Goal: Task Accomplishment & Management: Manage account settings

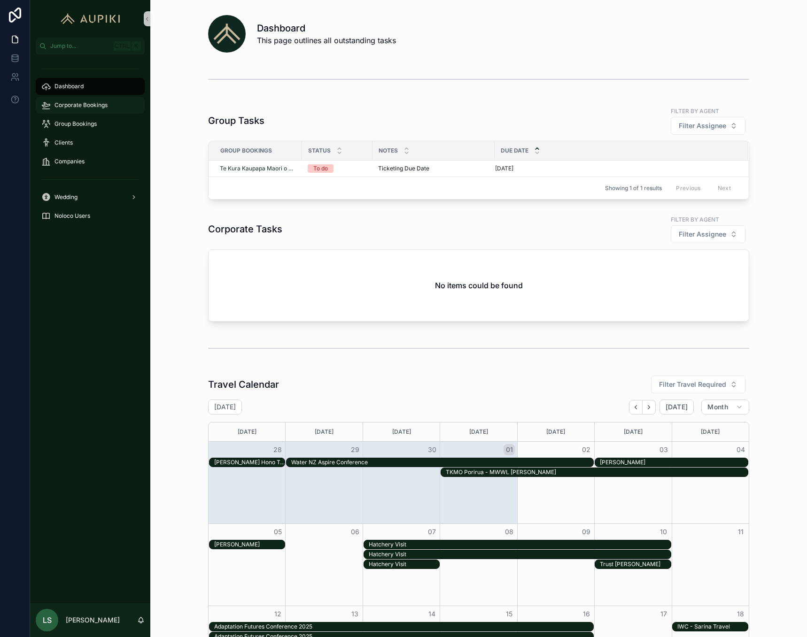
click at [101, 111] on div "Corporate Bookings" at bounding box center [90, 105] width 98 height 15
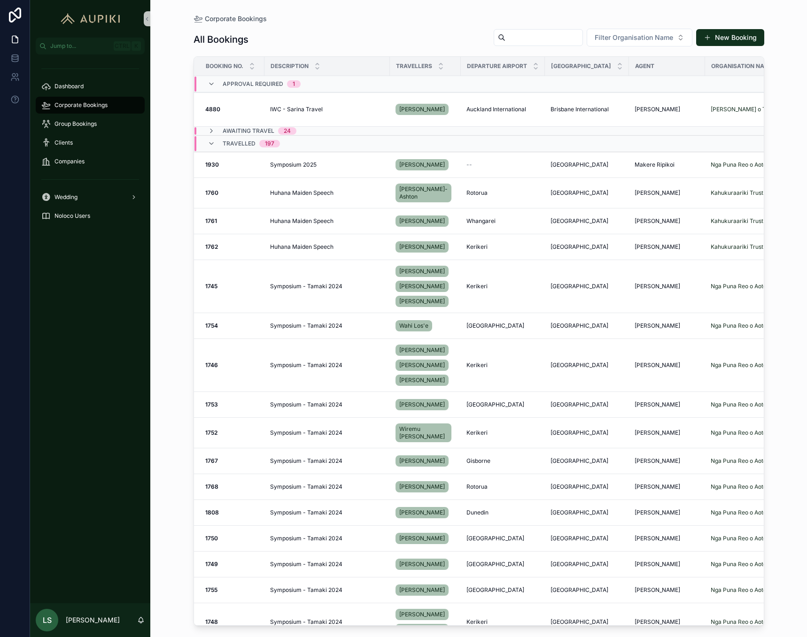
click at [243, 141] on span "Travelled" at bounding box center [239, 144] width 33 height 8
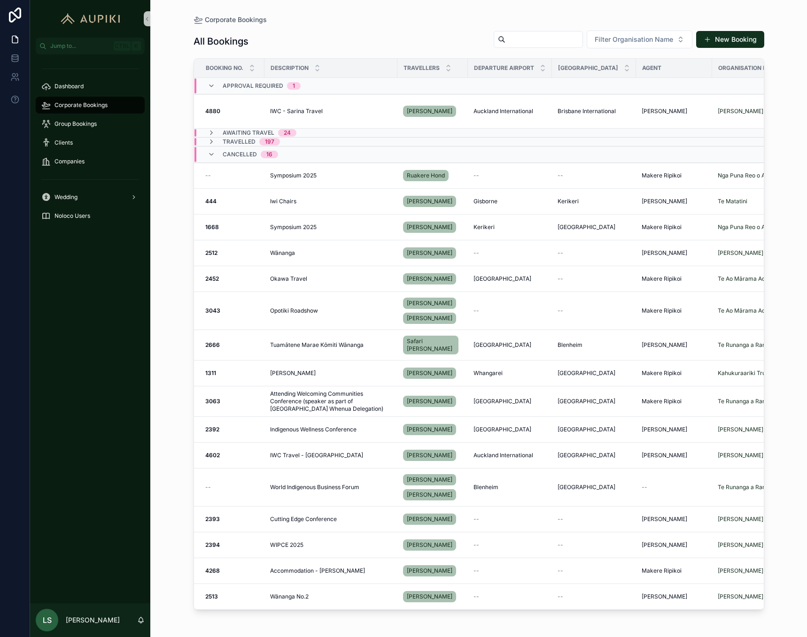
click at [244, 140] on span "Travelled" at bounding box center [239, 142] width 33 height 8
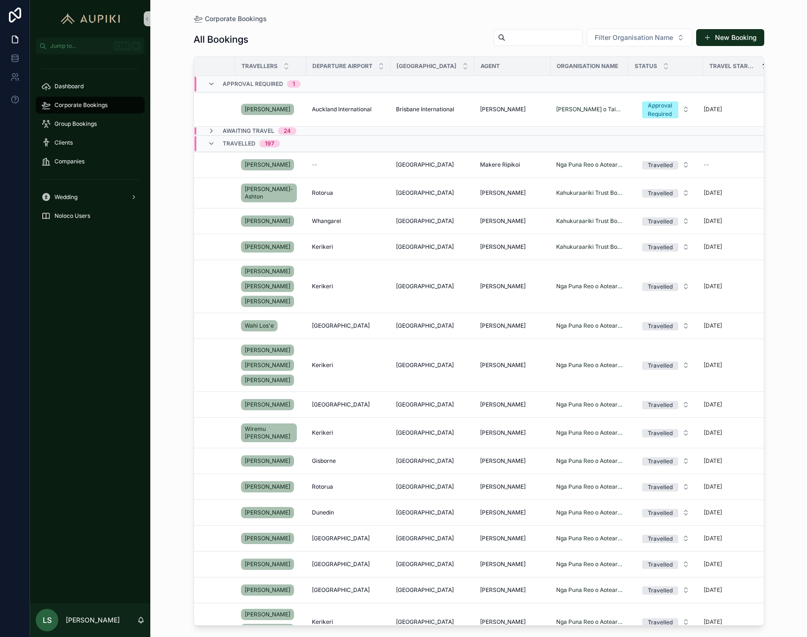
scroll to position [0, 162]
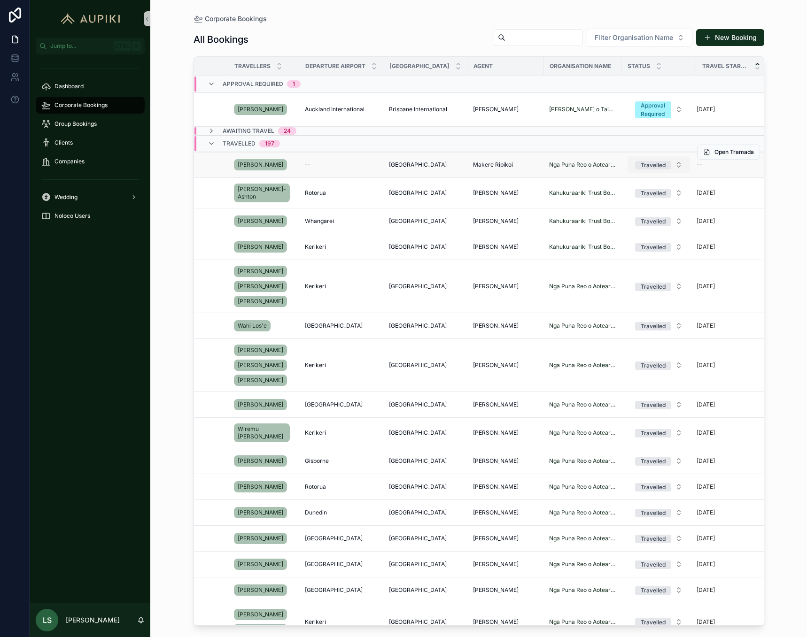
click at [671, 164] on button "Travelled" at bounding box center [658, 164] width 62 height 17
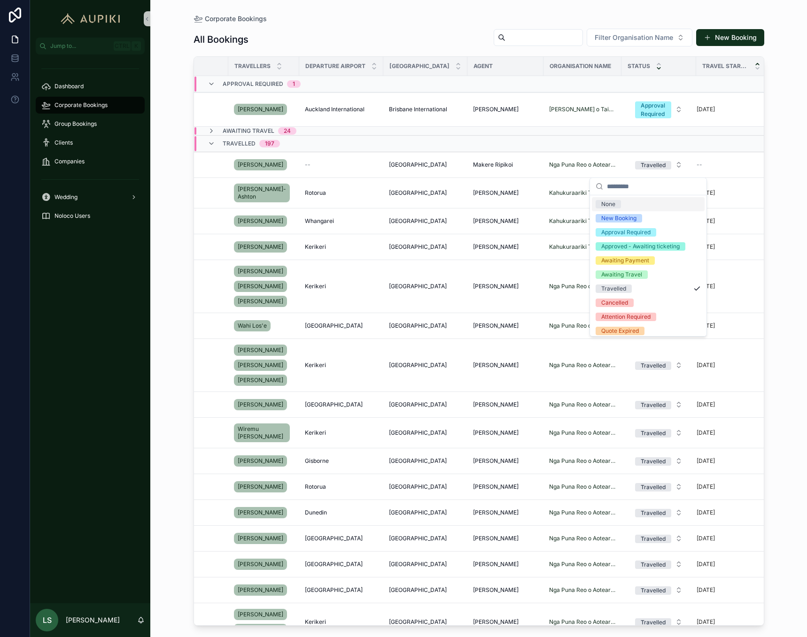
click at [655, 66] on div "scrollable content" at bounding box center [658, 66] width 6 height 10
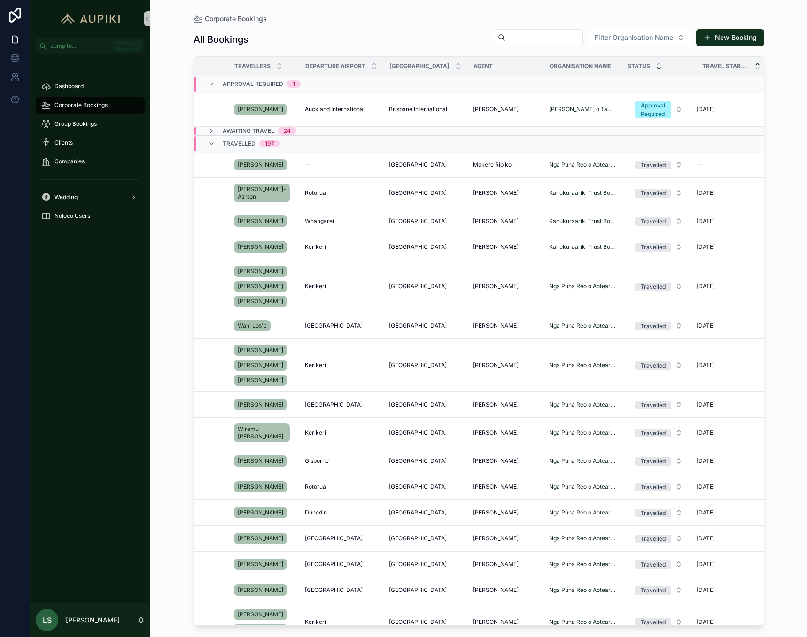
click at [655, 67] on icon "scrollable content" at bounding box center [658, 68] width 6 height 6
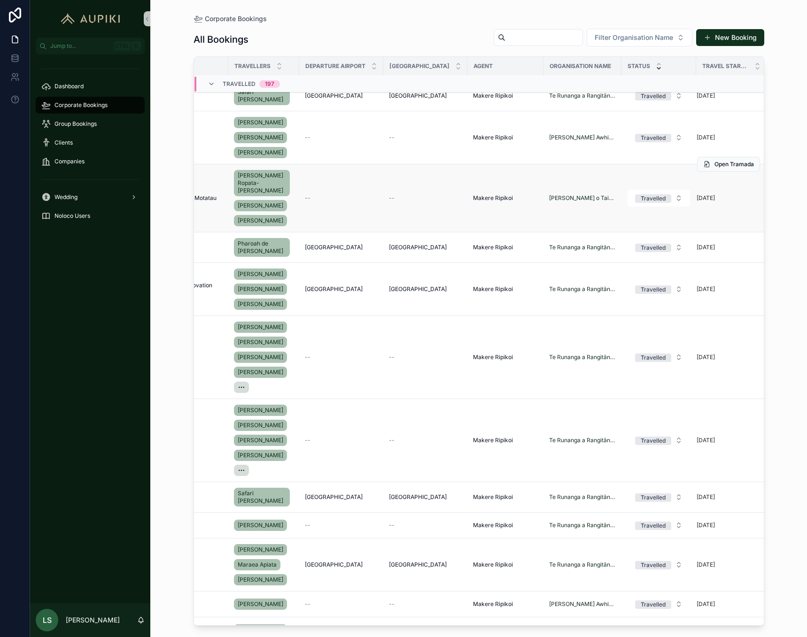
scroll to position [0, 169]
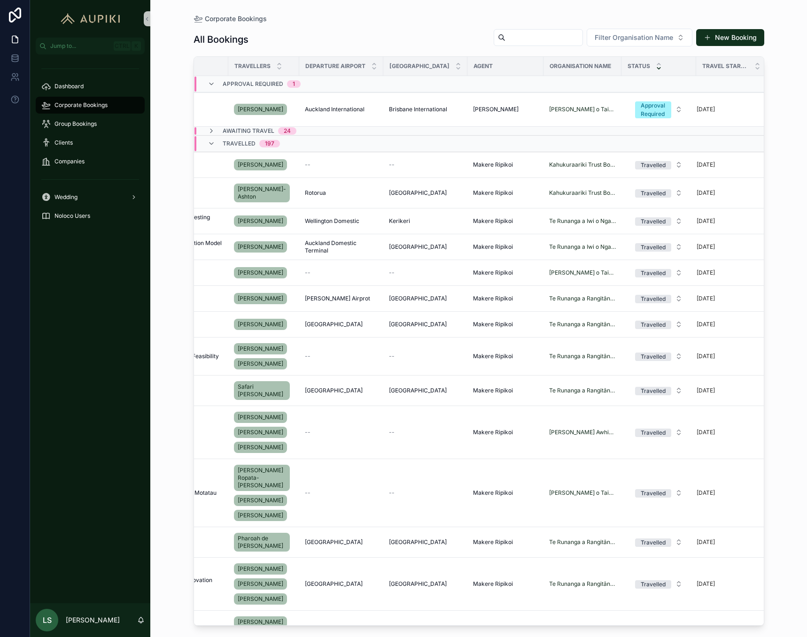
click at [564, 39] on input "scrollable content" at bounding box center [543, 37] width 77 height 13
paste input "**********"
type input "**********"
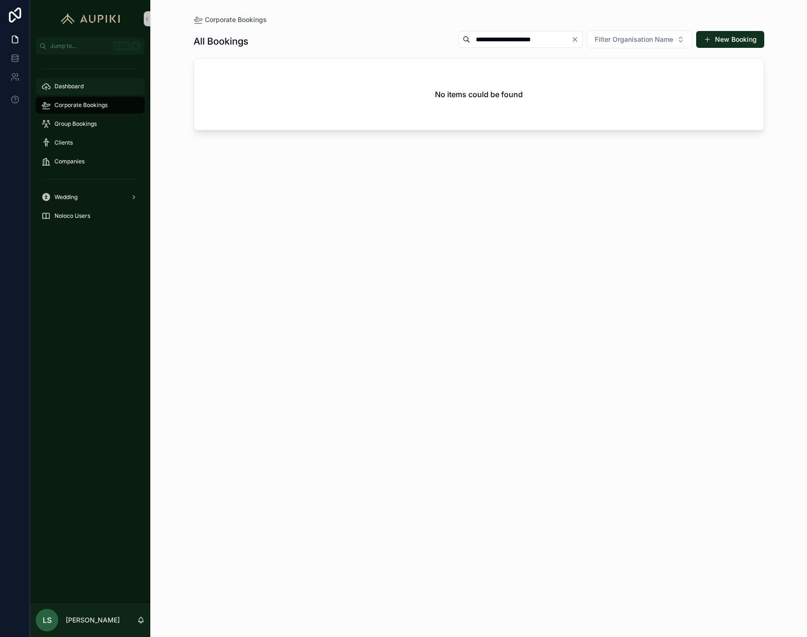
click at [86, 87] on div "Dashboard" at bounding box center [90, 86] width 98 height 15
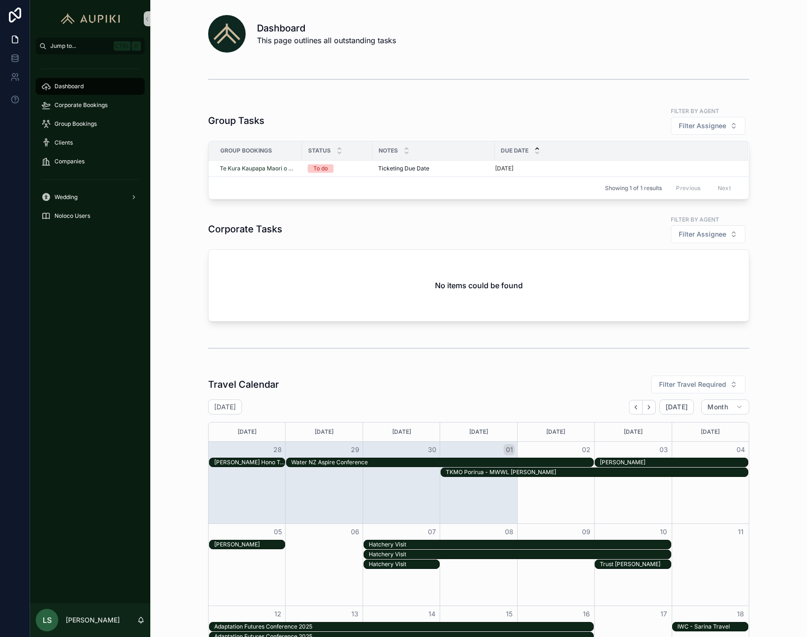
click at [85, 50] on button "Jump to... Ctrl K" at bounding box center [90, 46] width 109 height 17
click at [605, 69] on div "Dashboard Corporate Bookings Corporate Bookings New Booking Group Bookings Grou…" at bounding box center [403, 318] width 807 height 637
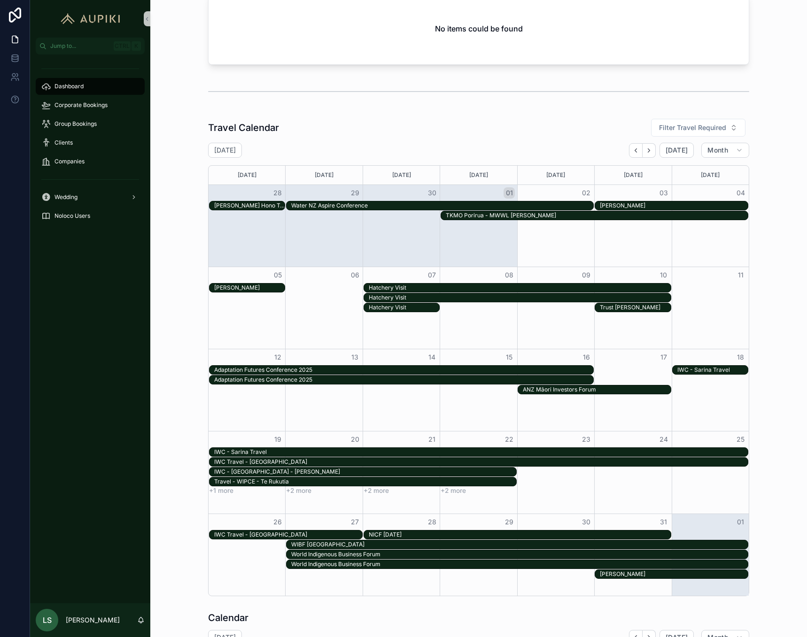
scroll to position [177, 0]
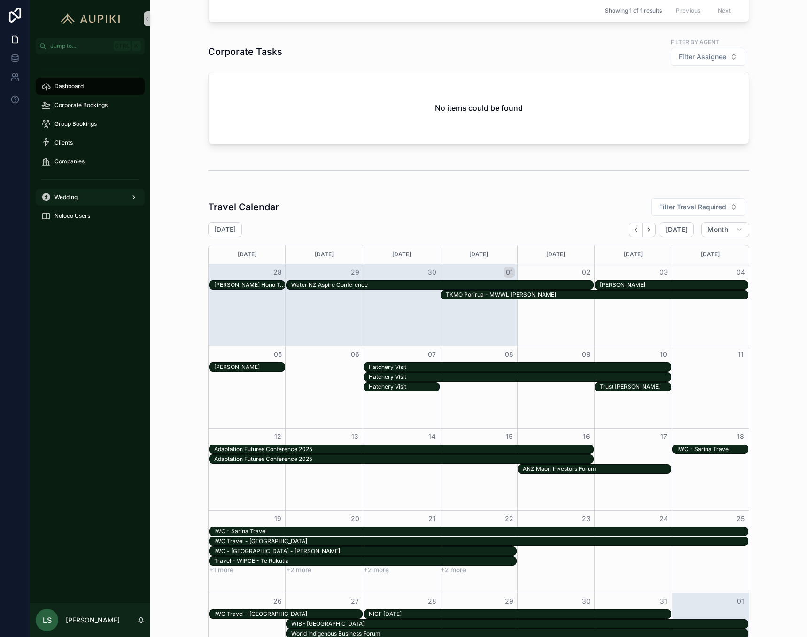
click at [116, 201] on div "Wedding" at bounding box center [90, 197] width 98 height 15
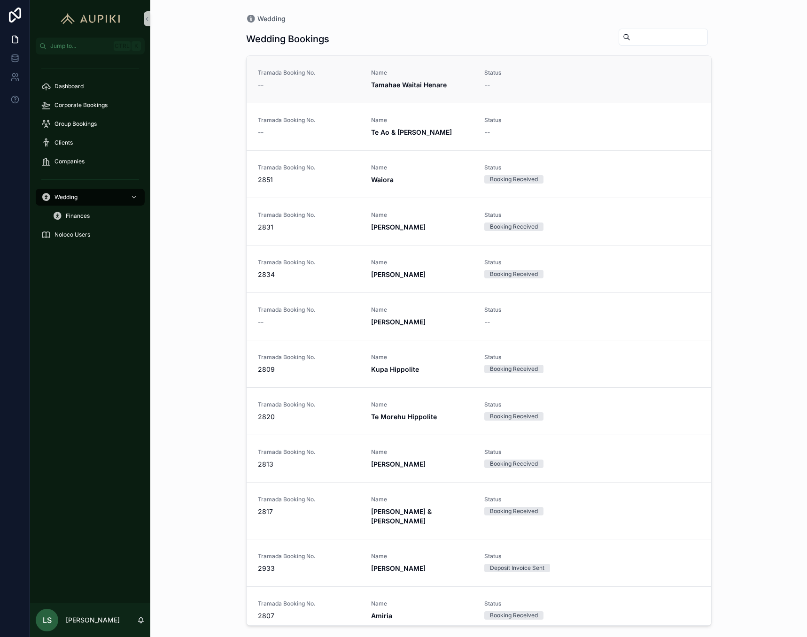
click at [586, 82] on div "Tramada Booking No. -- Name [GEOGRAPHIC_DATA][PERSON_NAME] Henare Status --" at bounding box center [479, 79] width 442 height 21
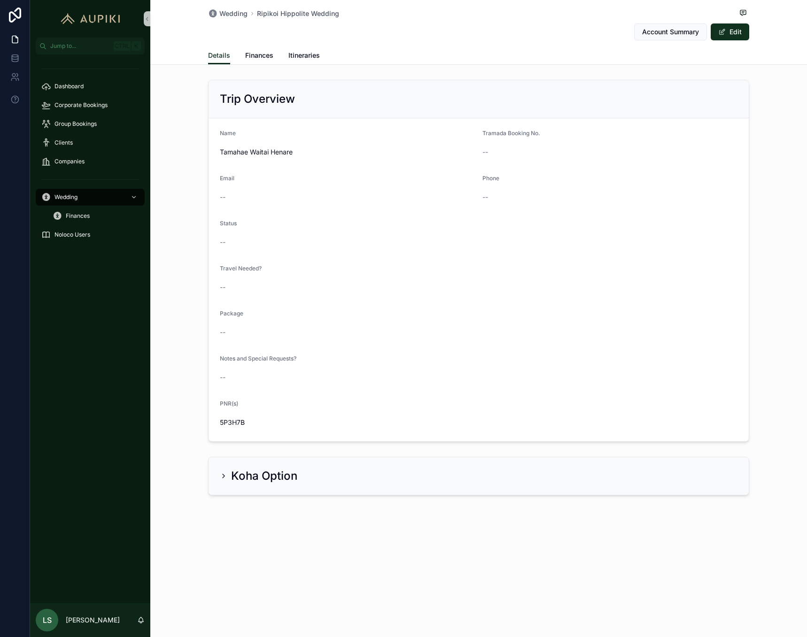
click at [330, 465] on div "Koha Option" at bounding box center [478, 476] width 540 height 38
click at [343, 471] on div "Koha Option" at bounding box center [478, 476] width 517 height 15
click at [266, 54] on span "Finances" at bounding box center [259, 55] width 28 height 9
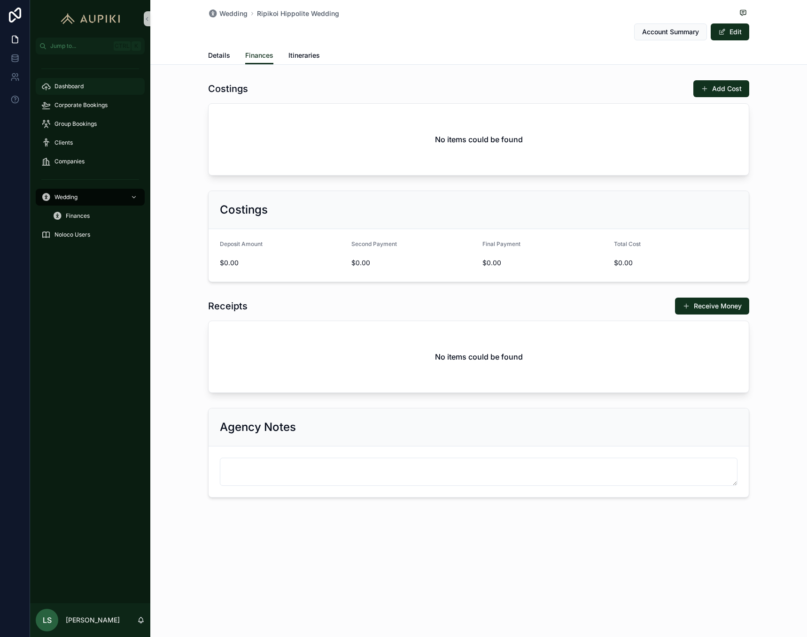
click at [134, 92] on div "Dashboard" at bounding box center [90, 86] width 98 height 15
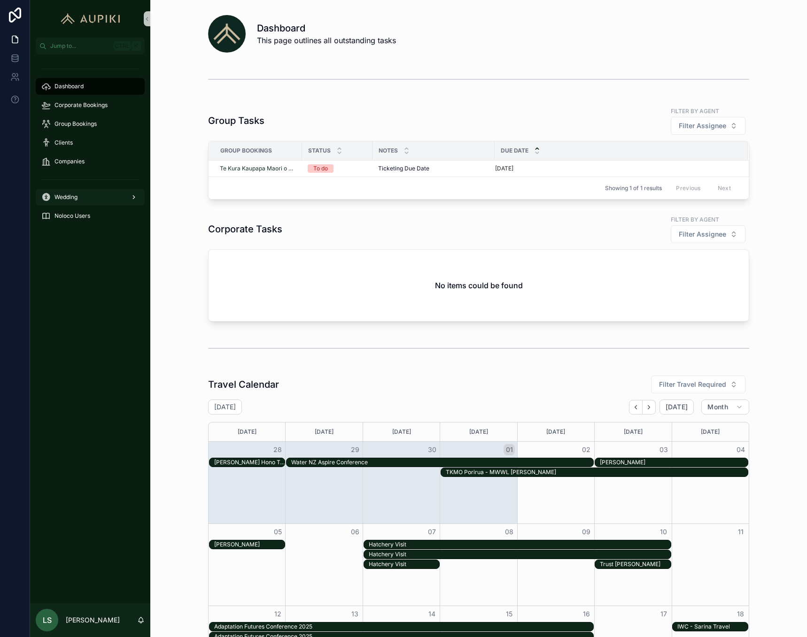
click at [107, 205] on link "Wedding" at bounding box center [90, 197] width 109 height 17
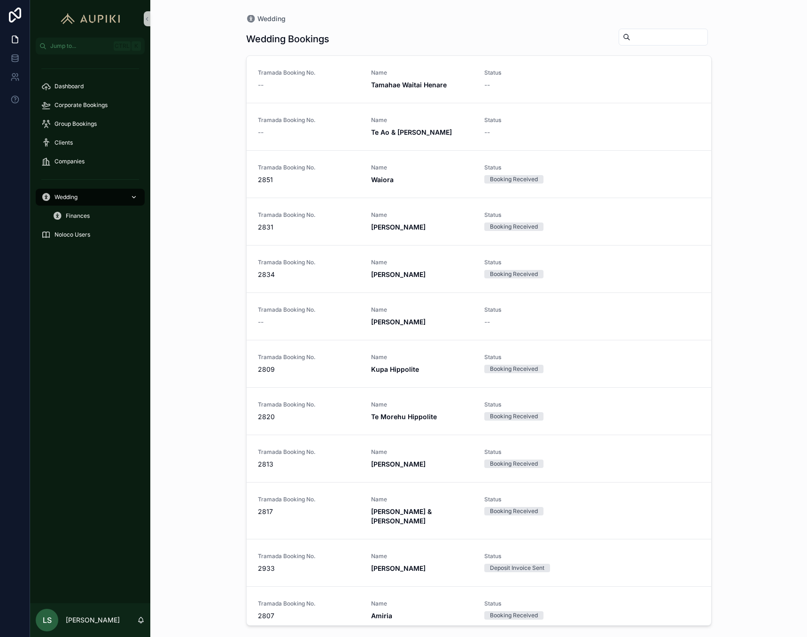
click at [108, 203] on div "Wedding" at bounding box center [90, 197] width 98 height 15
click at [102, 212] on div "Finances" at bounding box center [96, 215] width 86 height 15
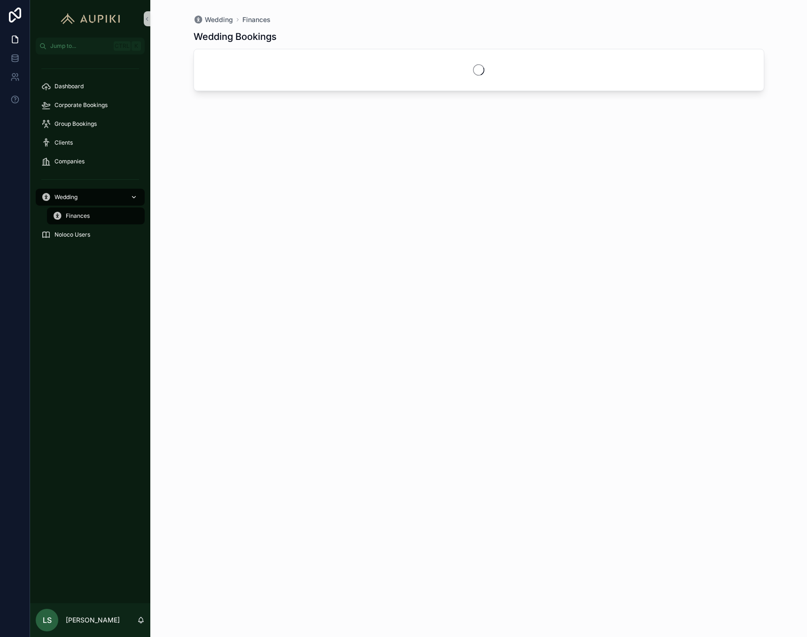
click at [132, 200] on icon "scrollable content" at bounding box center [134, 197] width 7 height 7
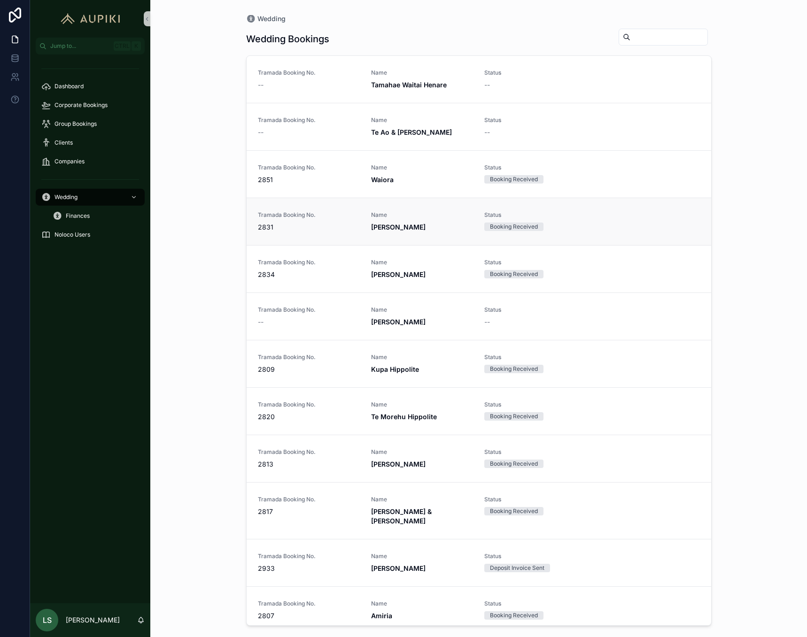
click at [445, 216] on span "Name" at bounding box center [422, 215] width 102 height 8
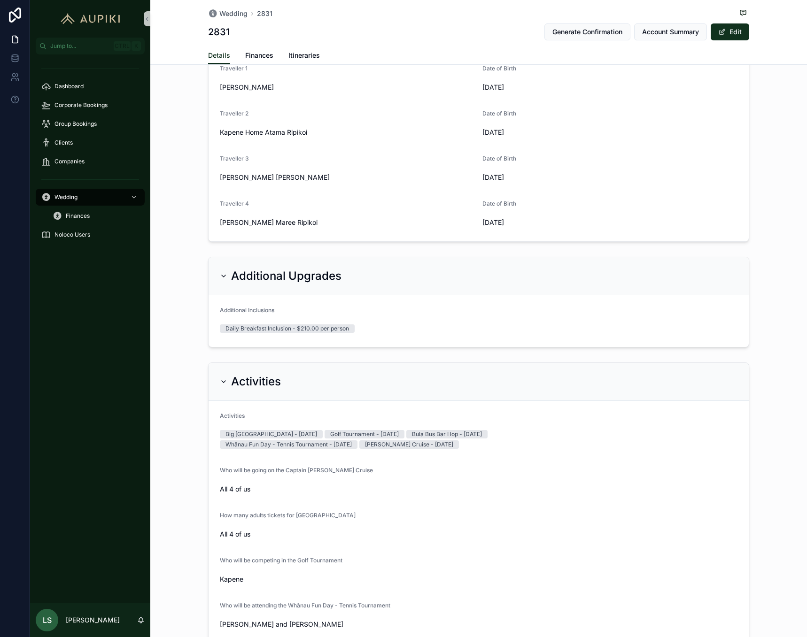
scroll to position [469, 0]
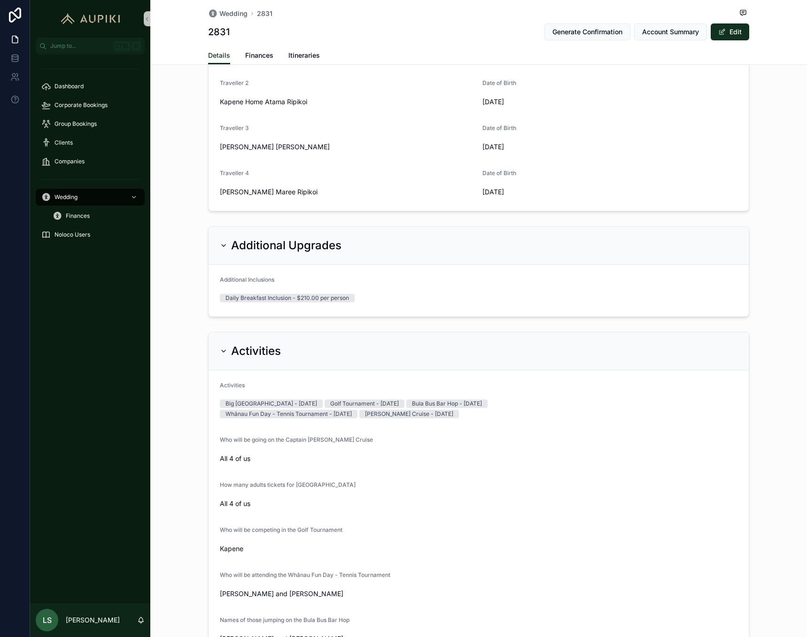
click at [222, 246] on icon "scrollable content" at bounding box center [224, 246] width 4 height 2
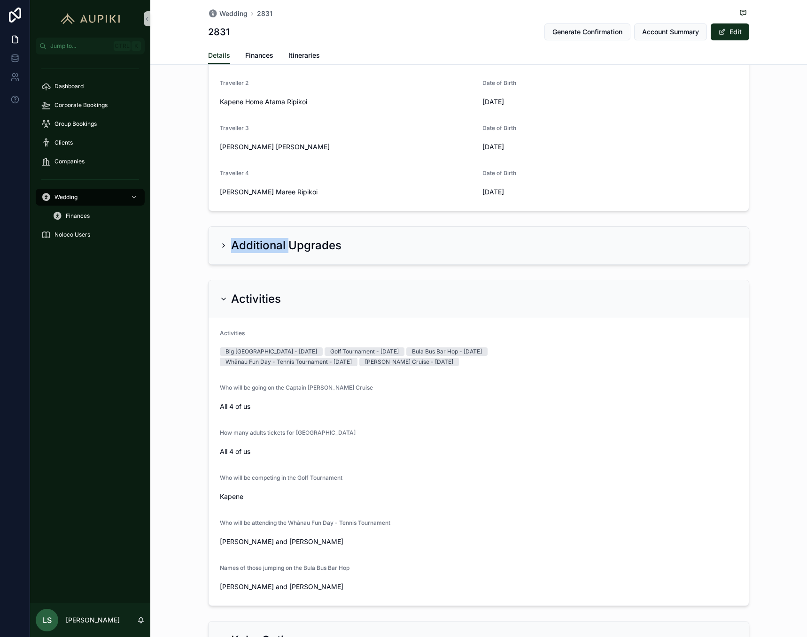
click at [223, 246] on icon "scrollable content" at bounding box center [224, 246] width 2 height 4
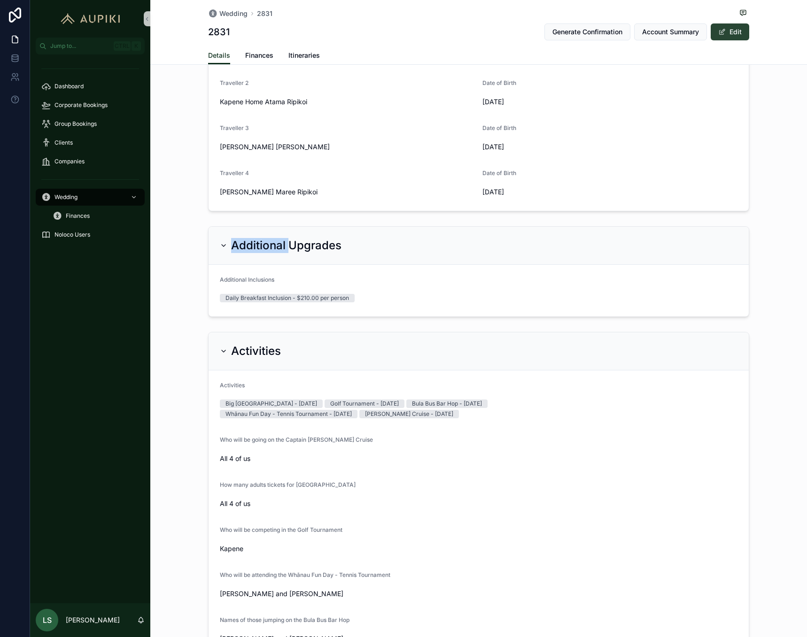
click at [734, 27] on button "Edit" at bounding box center [729, 31] width 38 height 17
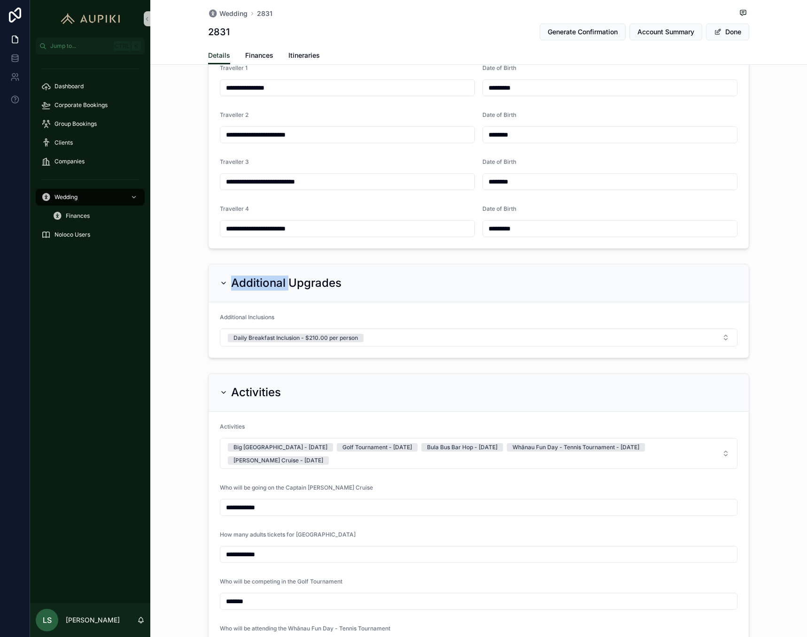
scroll to position [500, 0]
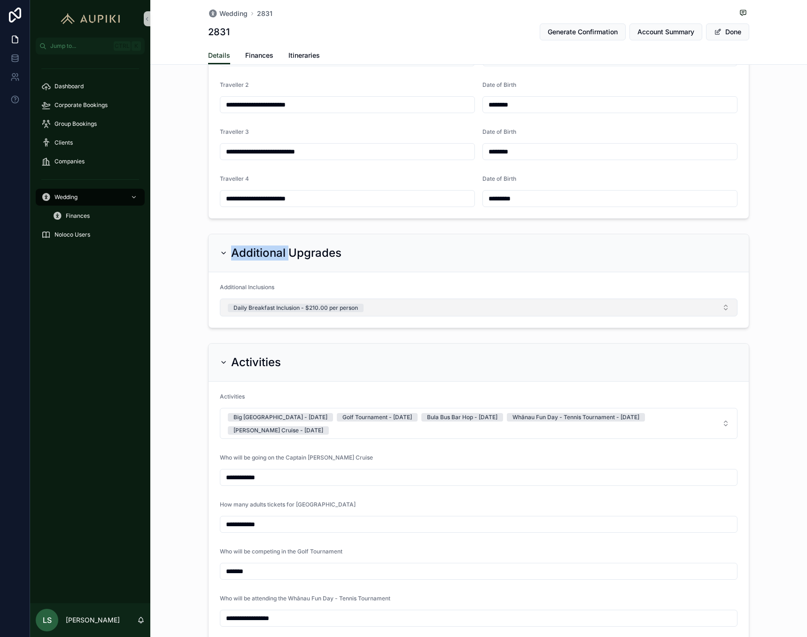
click at [409, 309] on button "Daily Breakfast Inclusion - $210.00 per person" at bounding box center [478, 308] width 517 height 18
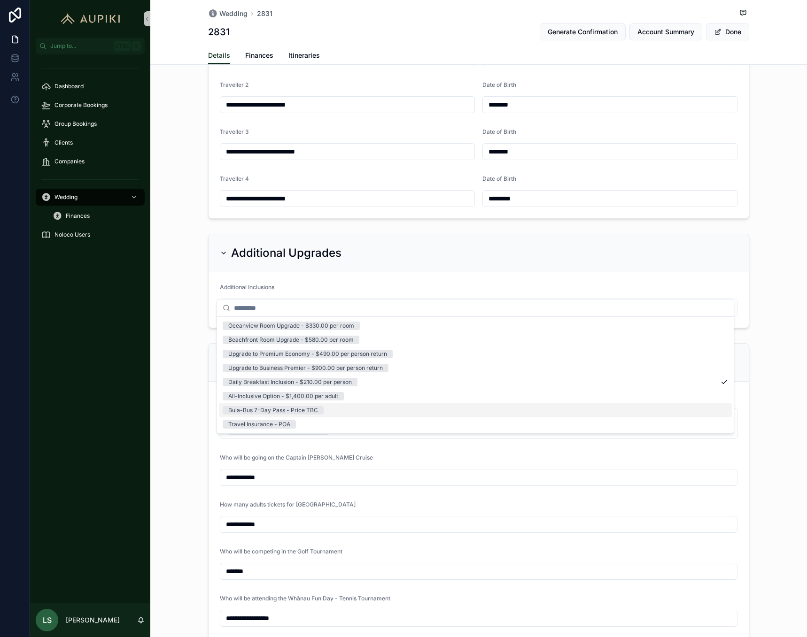
scroll to position [546, 0]
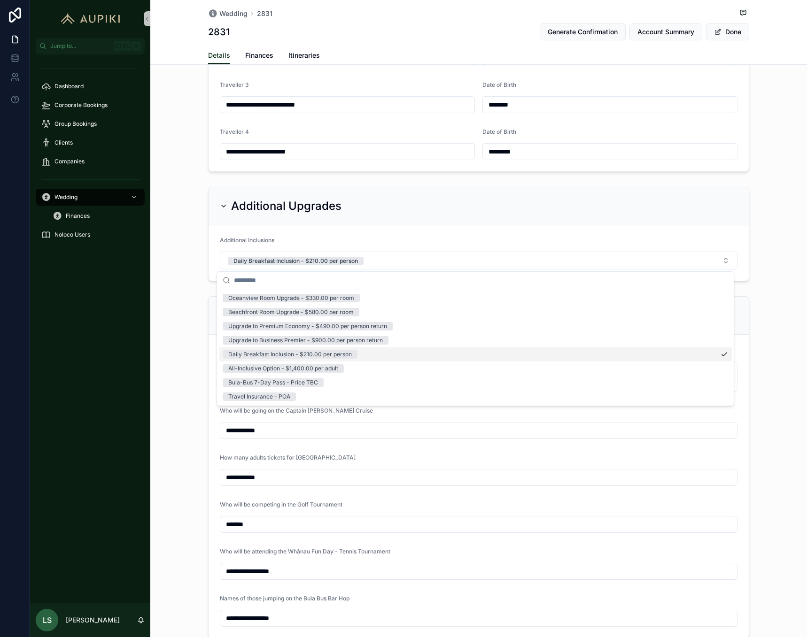
click at [356, 353] on span "Daily Breakfast Inclusion - $210.00 per person" at bounding box center [290, 354] width 135 height 8
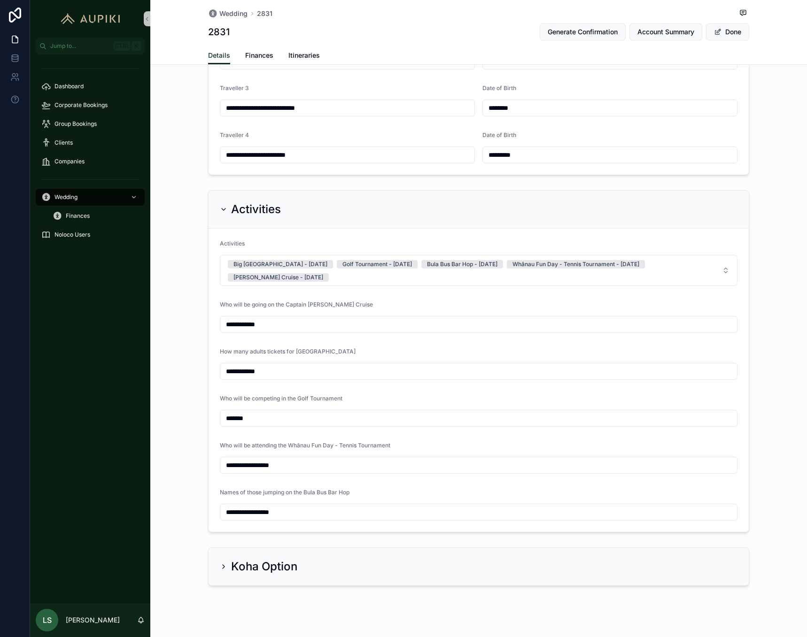
scroll to position [556, 0]
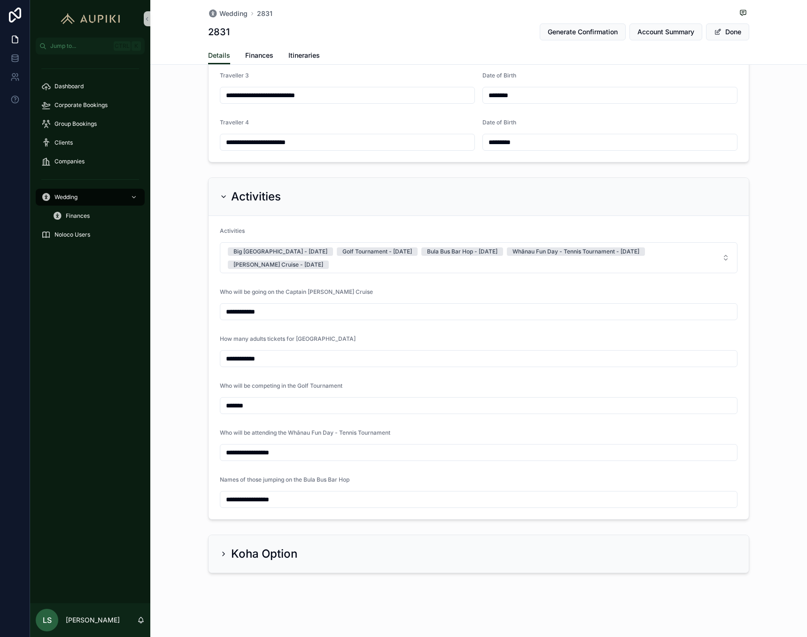
drag, startPoint x: 302, startPoint y: 455, endPoint x: 224, endPoint y: 454, distance: 78.4
click at [224, 454] on input "**********" at bounding box center [478, 452] width 516 height 13
click at [226, 455] on input "*********" at bounding box center [478, 452] width 516 height 13
click at [228, 455] on input "*********" at bounding box center [478, 452] width 516 height 13
type input "*********"
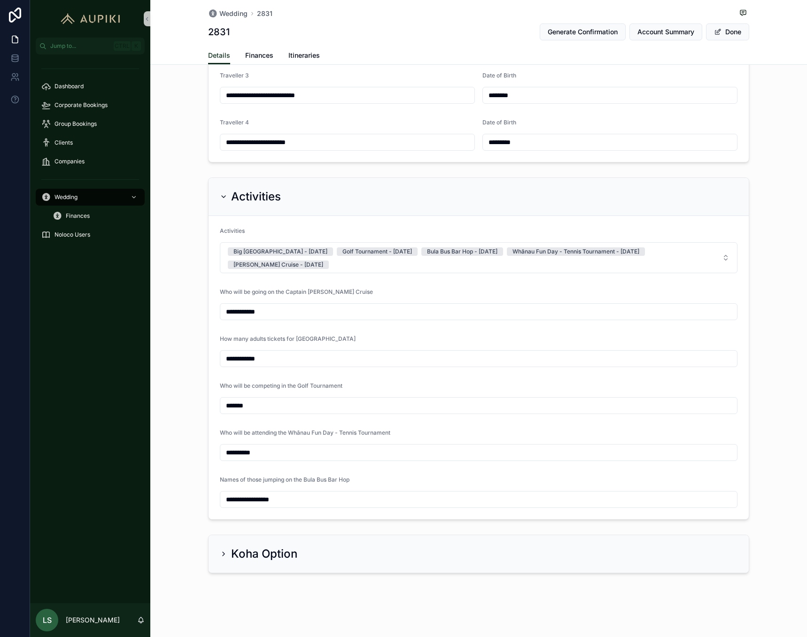
click at [325, 478] on span "Names of those jumping on the Bula Bus Bar Hop" at bounding box center [285, 479] width 130 height 7
click at [377, 559] on div "Koha Option" at bounding box center [478, 553] width 517 height 15
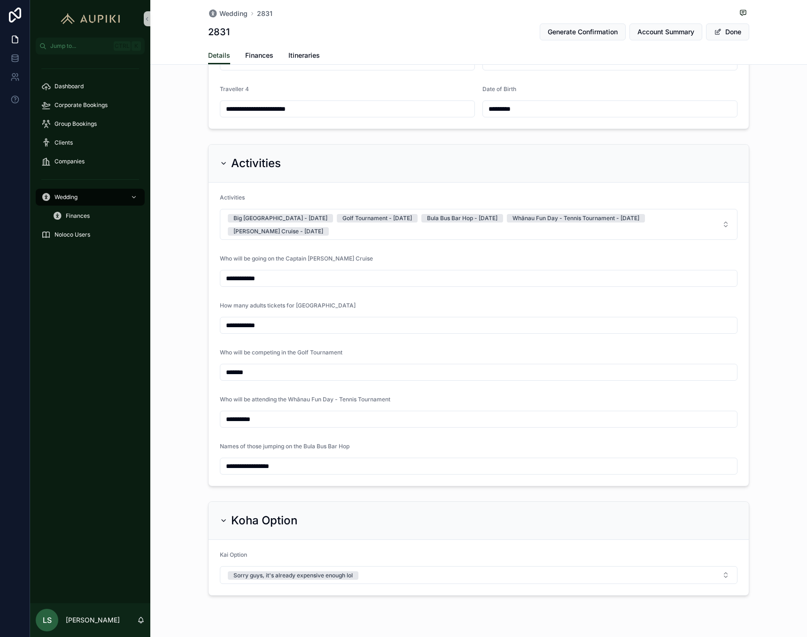
scroll to position [603, 0]
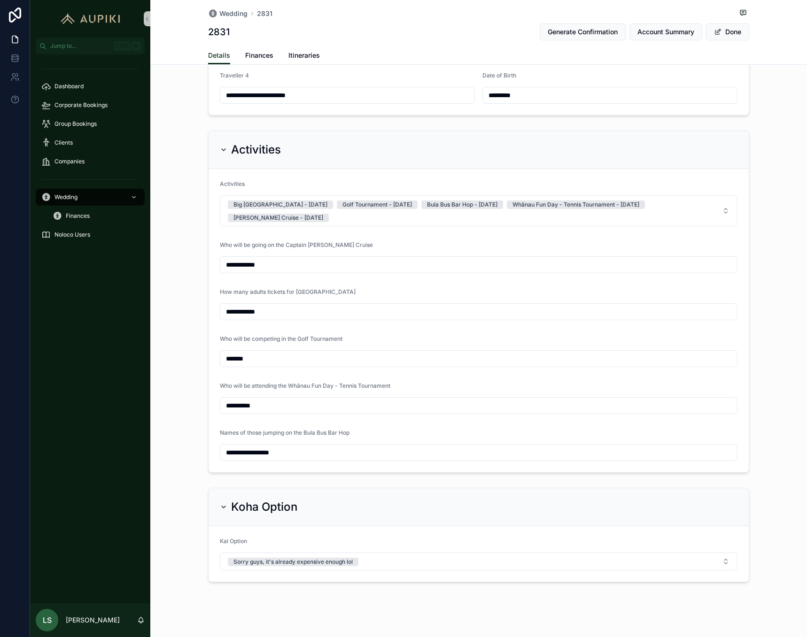
click at [405, 491] on div "Koha Option" at bounding box center [478, 507] width 540 height 38
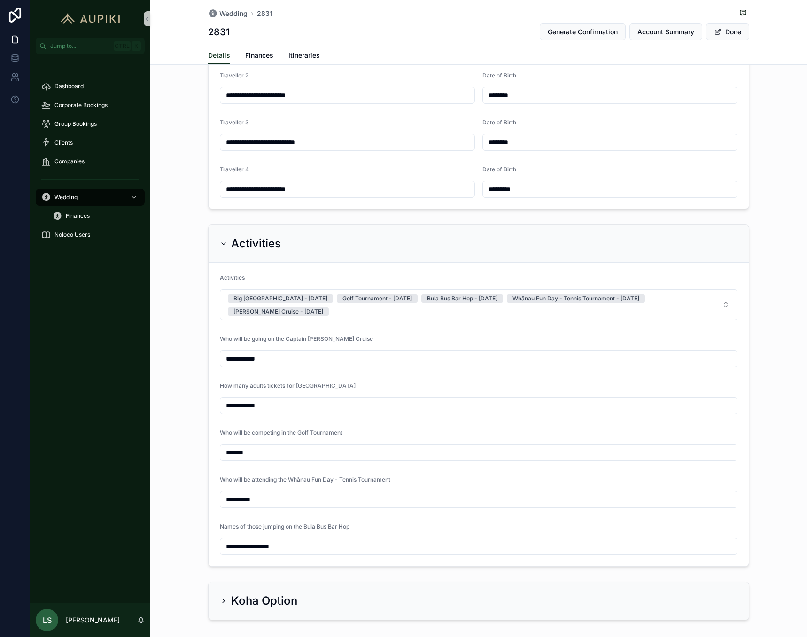
click at [282, 243] on div "Activities" at bounding box center [478, 243] width 517 height 15
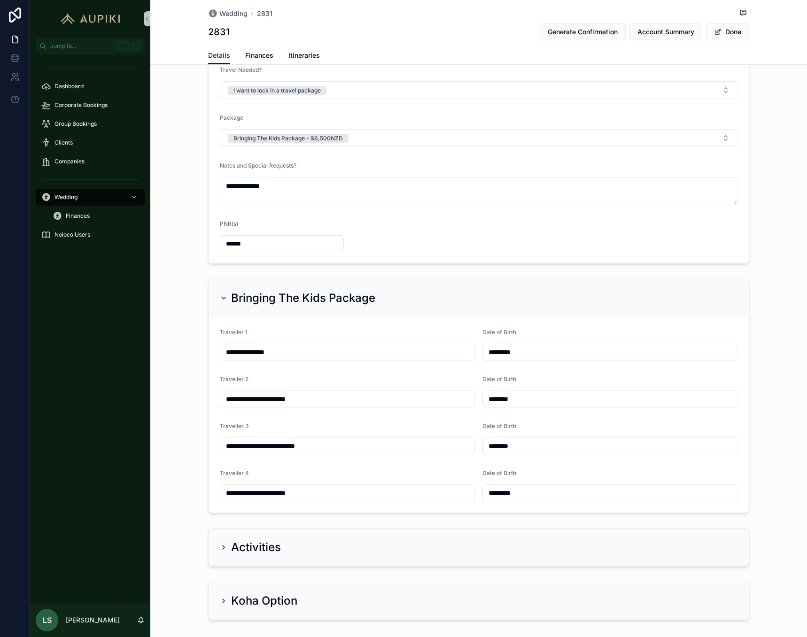
click at [231, 297] on h2 "Bringing The Kids Package" at bounding box center [303, 298] width 144 height 15
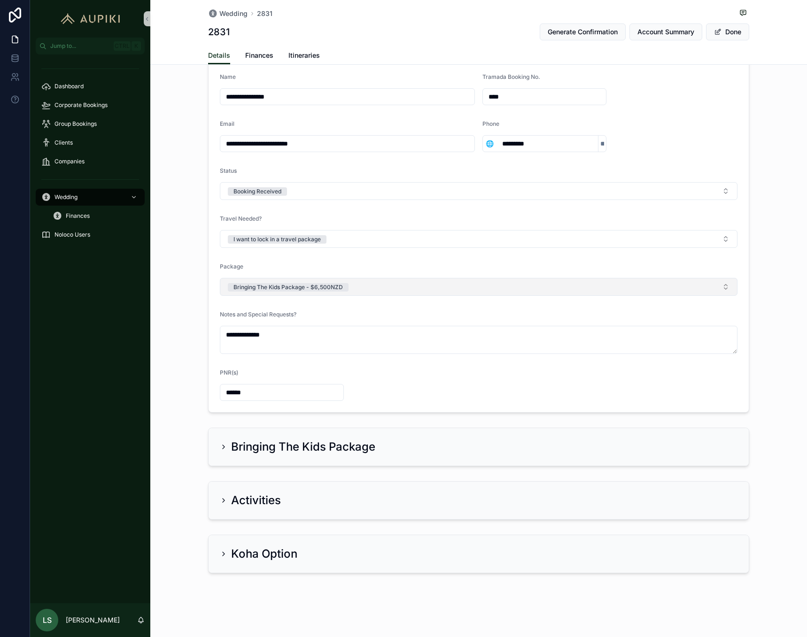
scroll to position [0, 0]
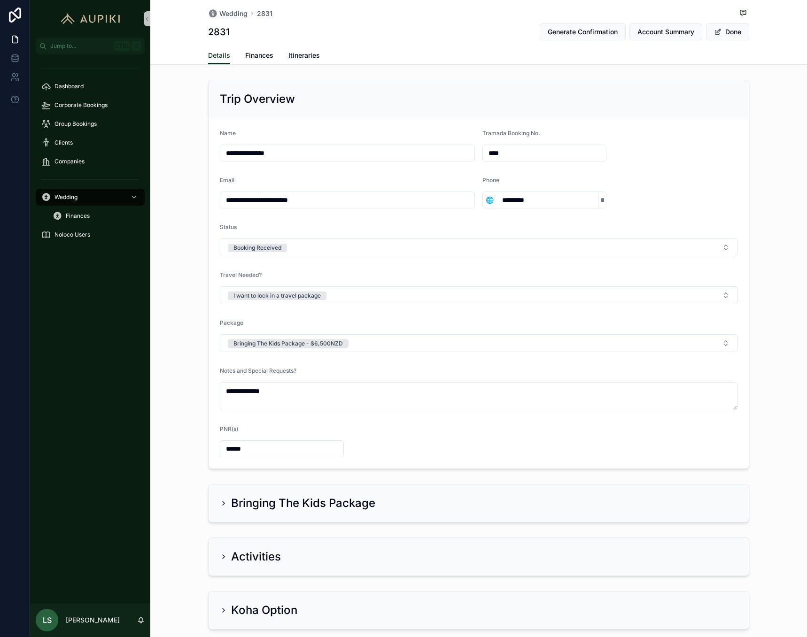
click at [249, 92] on h2 "Trip Overview" at bounding box center [257, 99] width 75 height 15
click at [551, 348] on button "Bringing The Kids Package - $6,500NZD" at bounding box center [478, 343] width 517 height 18
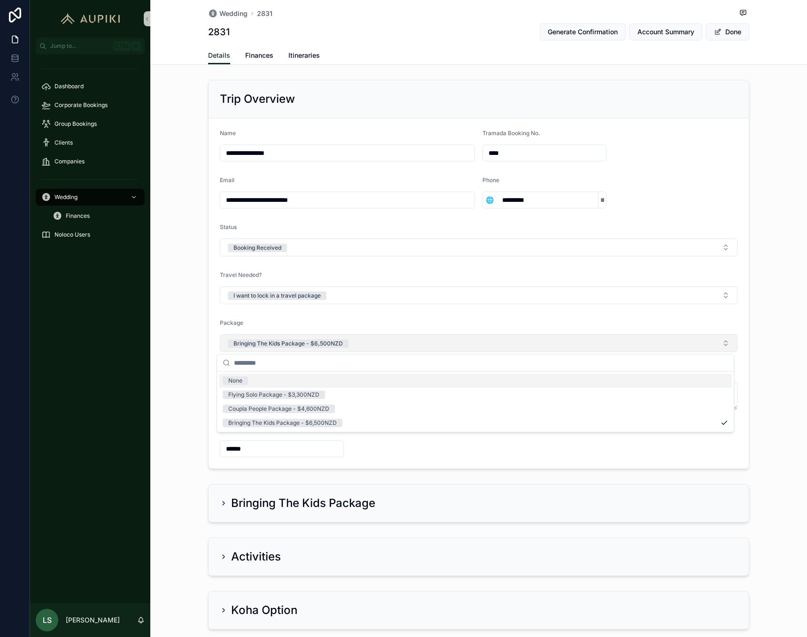
click at [549, 345] on button "Bringing The Kids Package - $6,500NZD" at bounding box center [478, 343] width 517 height 18
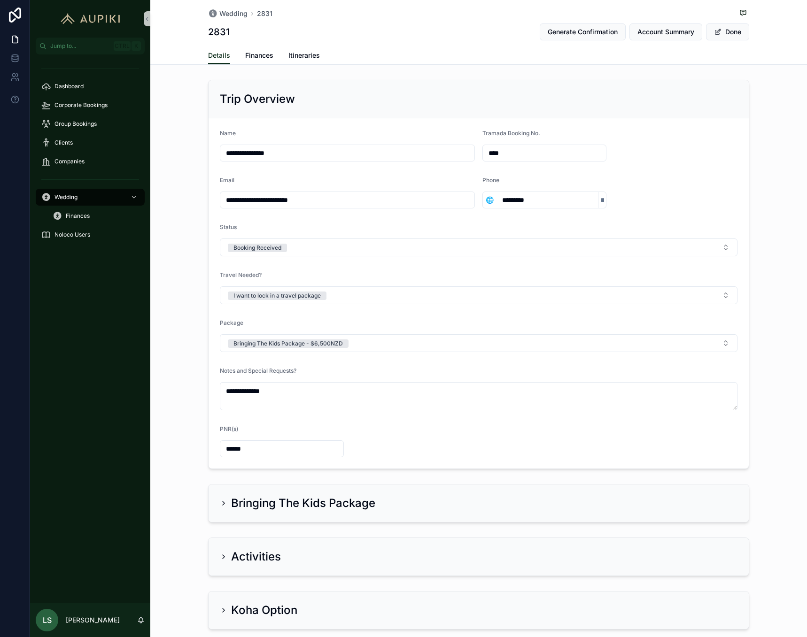
click at [288, 450] on input "******" at bounding box center [281, 448] width 123 height 13
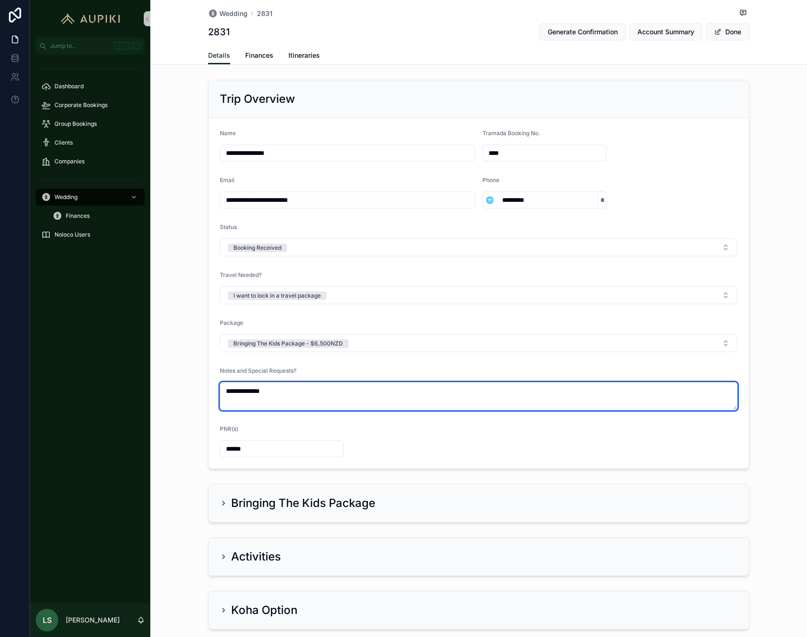
click at [420, 409] on textarea "**********" at bounding box center [478, 396] width 517 height 28
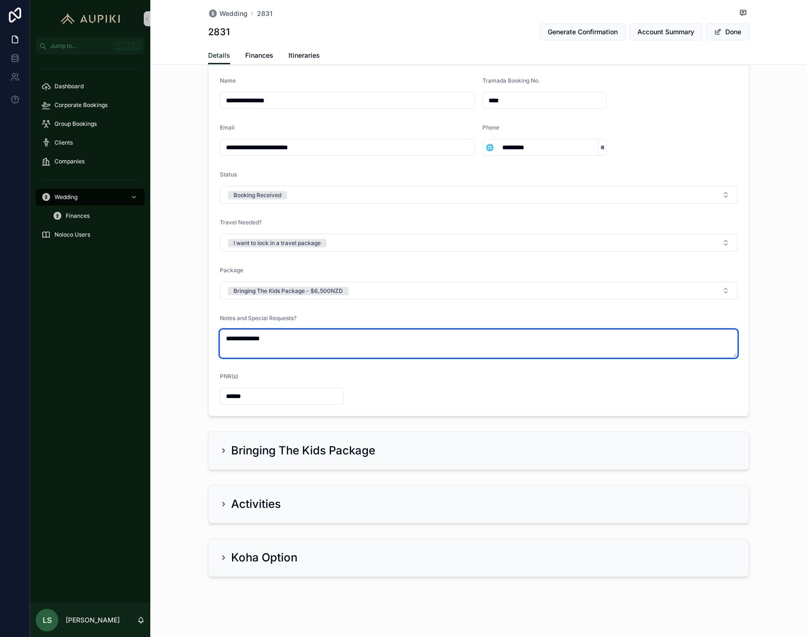
scroll to position [56, 0]
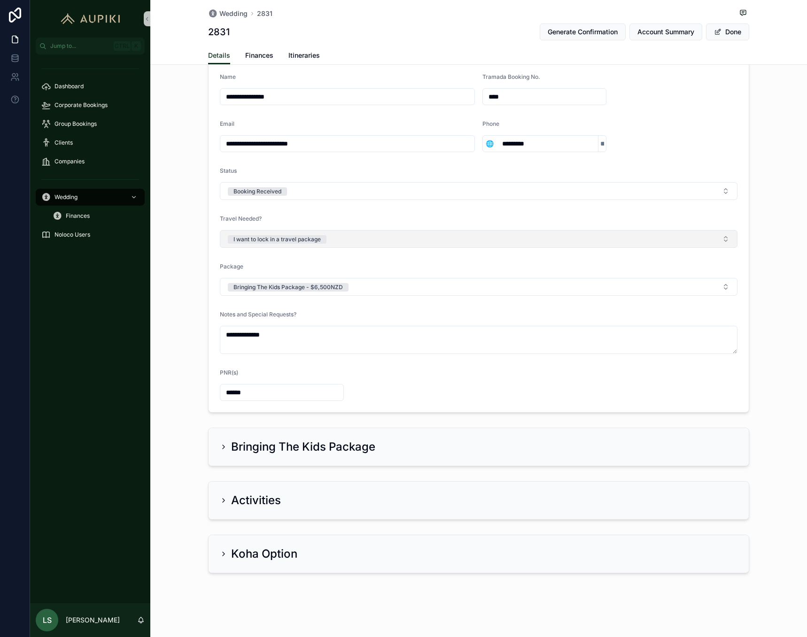
click at [483, 241] on button "I want to lock in a travel package" at bounding box center [478, 239] width 517 height 18
click at [477, 283] on button "Bringing The Kids Package - $6,500NZD" at bounding box center [478, 287] width 517 height 18
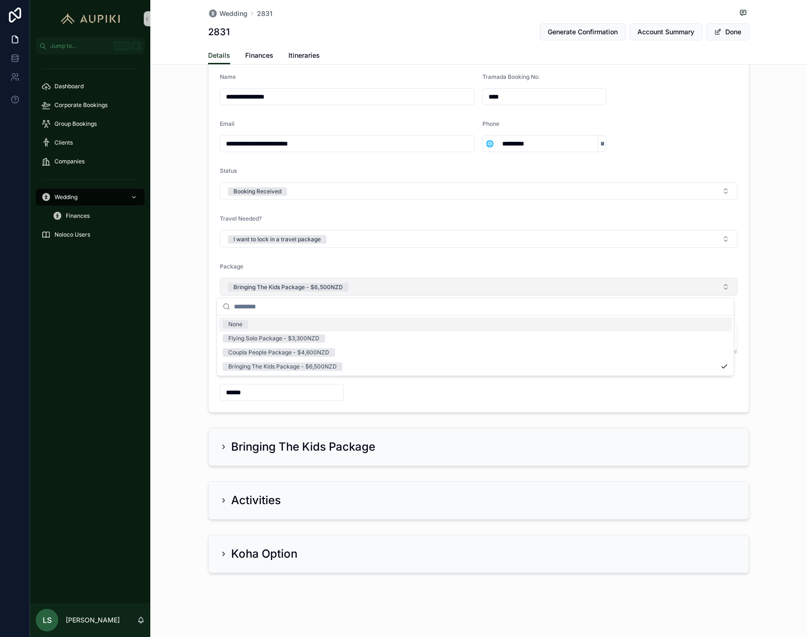
click at [423, 290] on button "Bringing The Kids Package - $6,500NZD" at bounding box center [478, 287] width 517 height 18
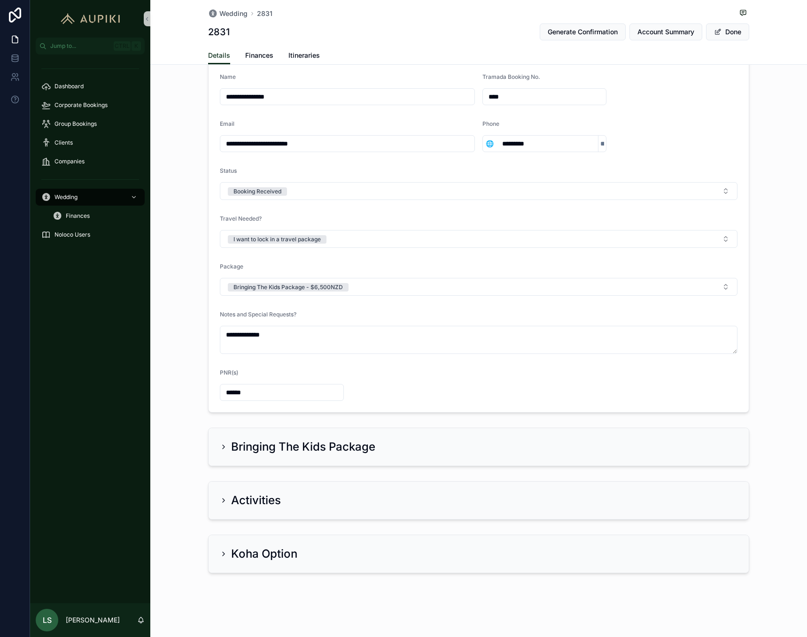
scroll to position [0, 0]
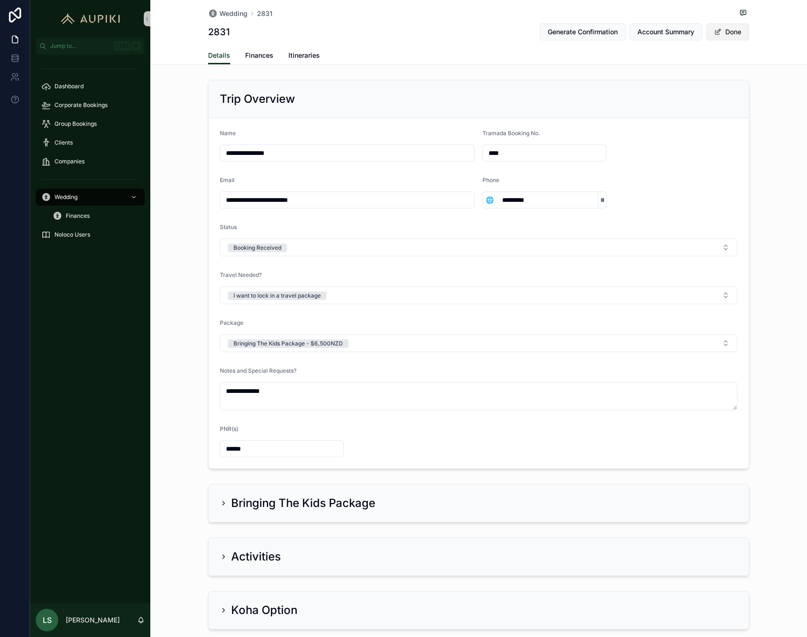
click at [723, 26] on button "Done" at bounding box center [727, 31] width 43 height 17
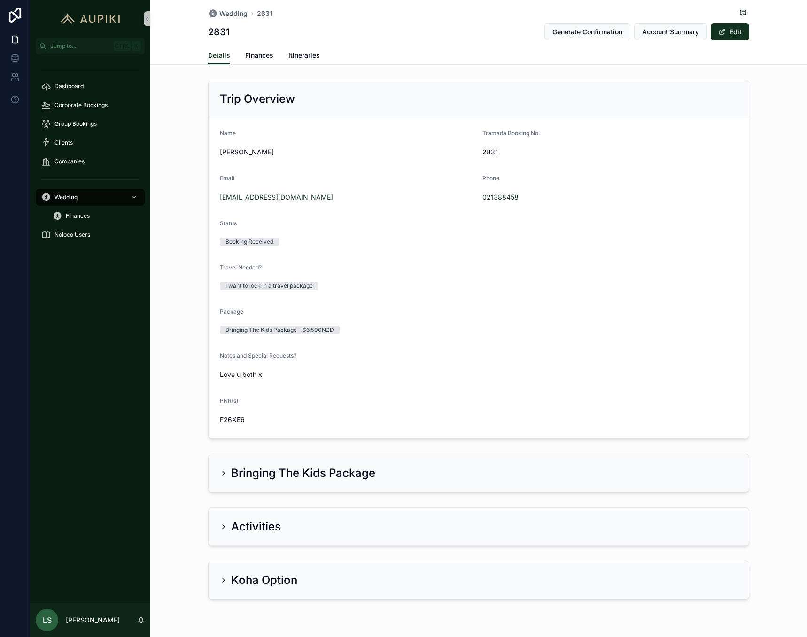
click at [396, 497] on div "Trip Overview Name [PERSON_NAME] Tramada Booking No. 2831 Email [EMAIL_ADDRESS]…" at bounding box center [478, 339] width 656 height 527
click at [400, 473] on div "Bringing The Kids Package" at bounding box center [478, 473] width 517 height 15
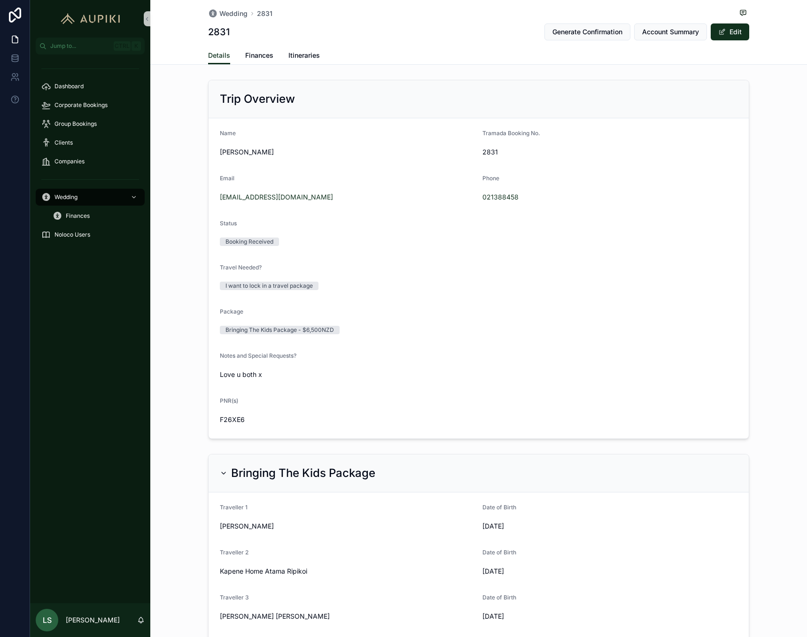
scroll to position [215, 0]
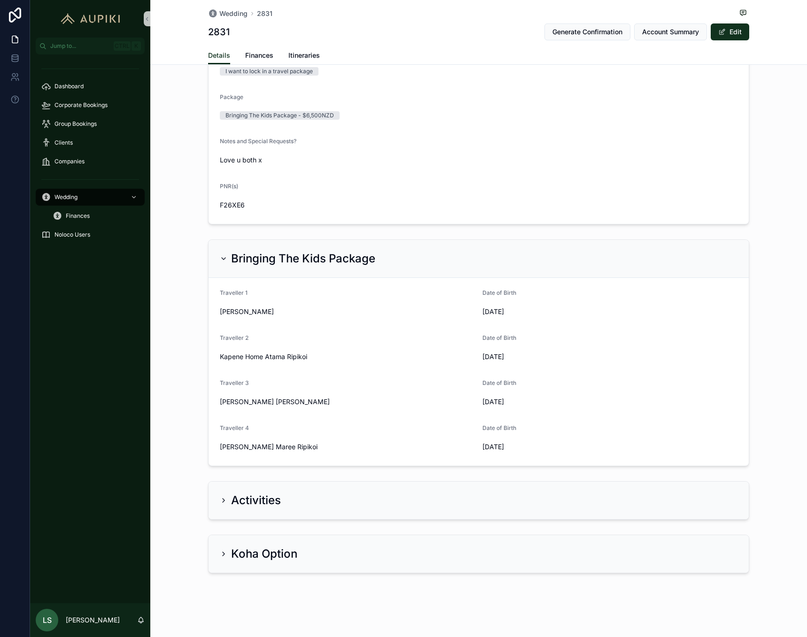
click at [382, 492] on div "Activities" at bounding box center [478, 501] width 540 height 38
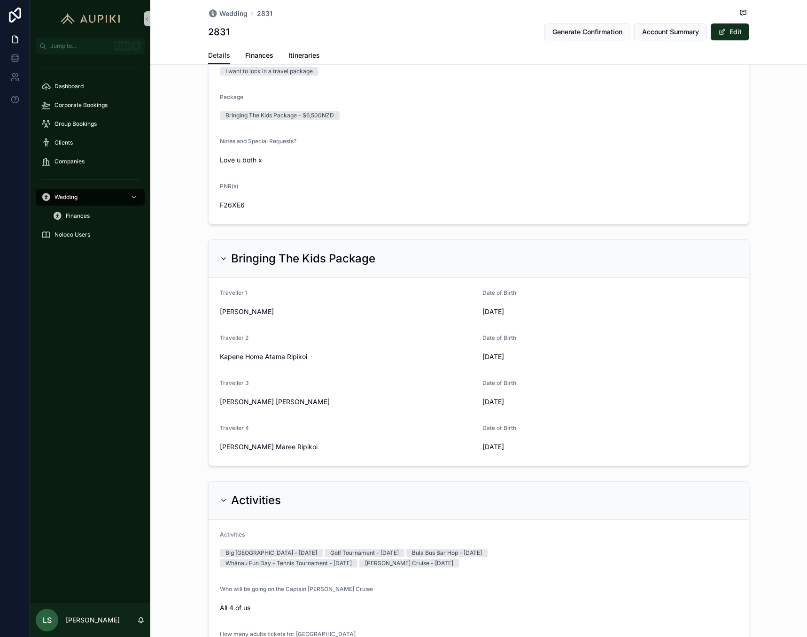
scroll to position [496, 0]
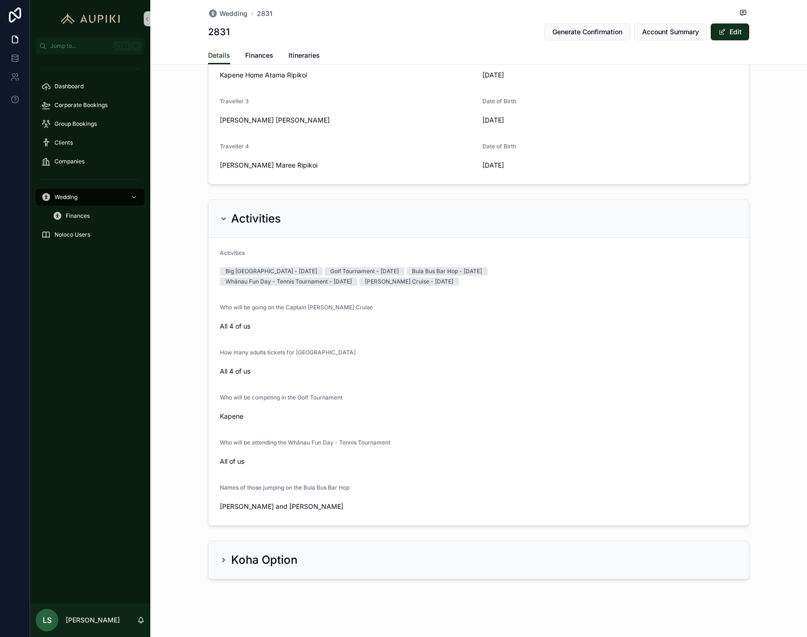
click at [311, 568] on div "Koha Option" at bounding box center [478, 560] width 540 height 38
click at [340, 582] on form "Kai Option Sorry guys, it's already expensive enough lol" at bounding box center [478, 605] width 540 height 52
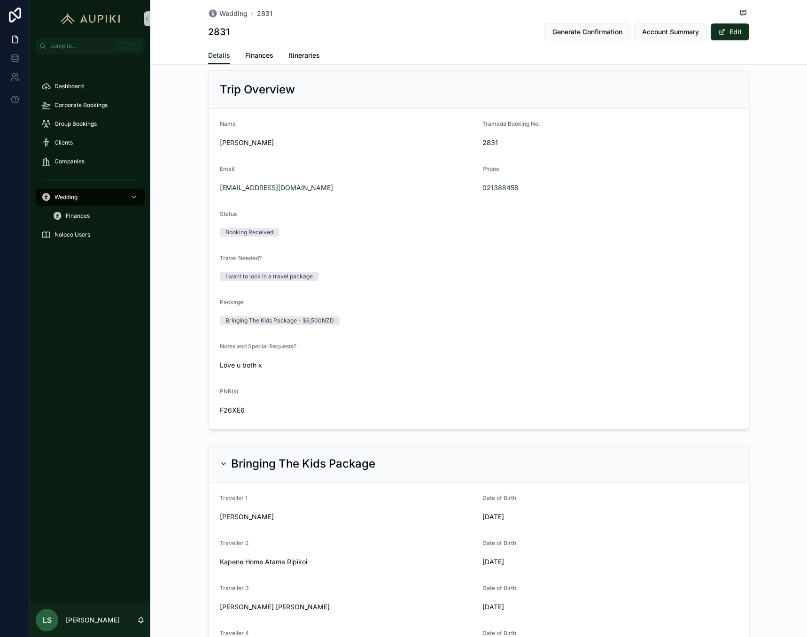
scroll to position [0, 0]
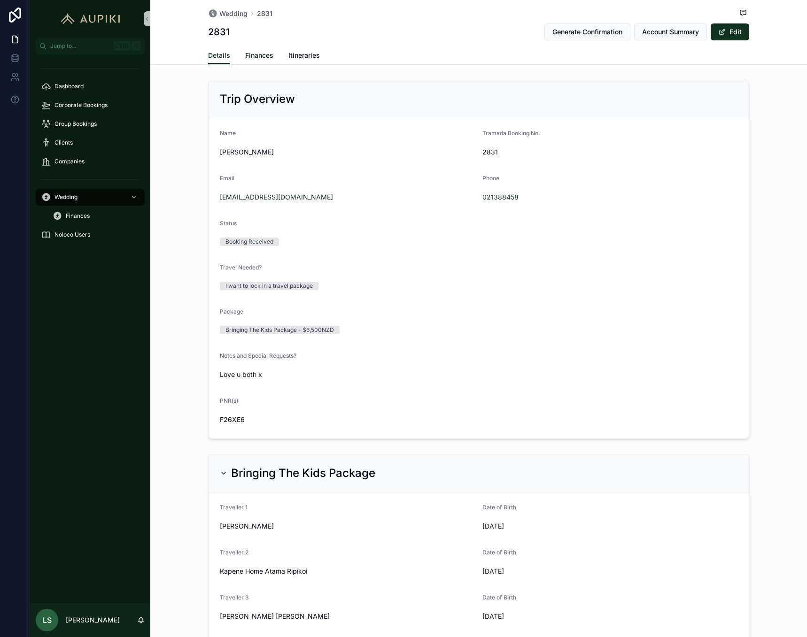
click at [251, 53] on span "Finances" at bounding box center [259, 55] width 28 height 9
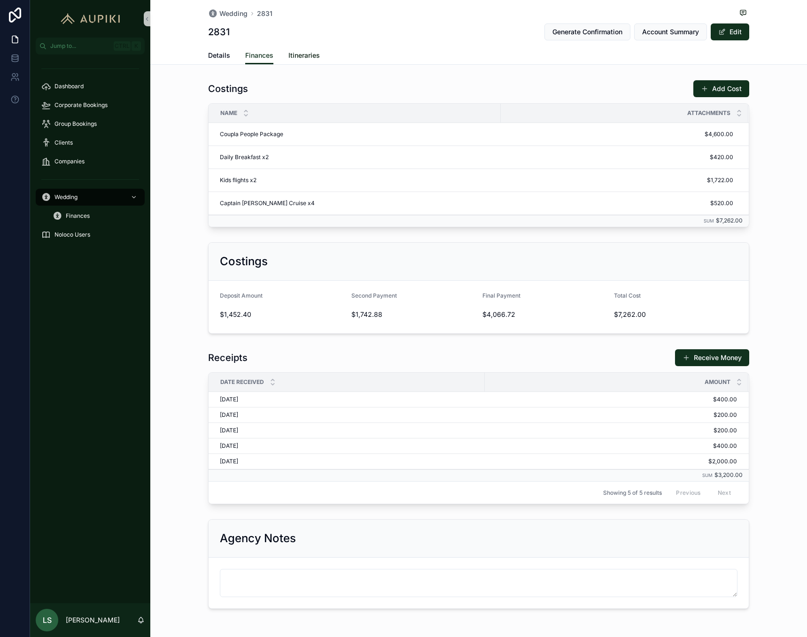
click at [297, 54] on span "Itineraries" at bounding box center [303, 55] width 31 height 9
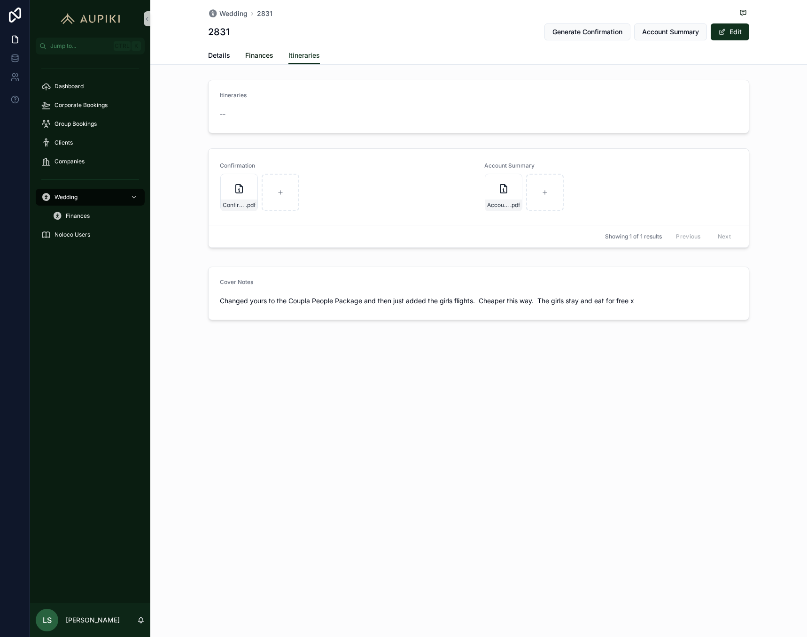
click at [265, 52] on span "Finances" at bounding box center [259, 55] width 28 height 9
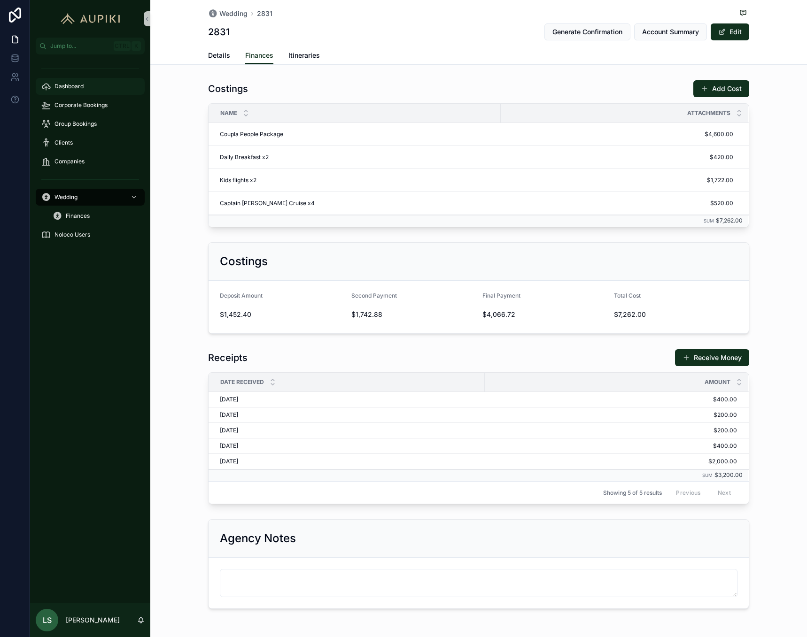
click at [102, 85] on div "Dashboard" at bounding box center [90, 86] width 98 height 15
